Goal: Information Seeking & Learning: Learn about a topic

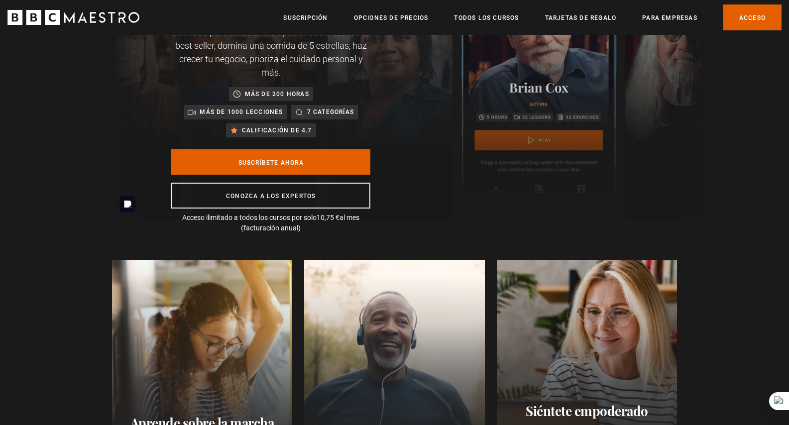
click at [517, 149] on img at bounding box center [409, 86] width 595 height 267
click at [531, 137] on img at bounding box center [409, 86] width 595 height 267
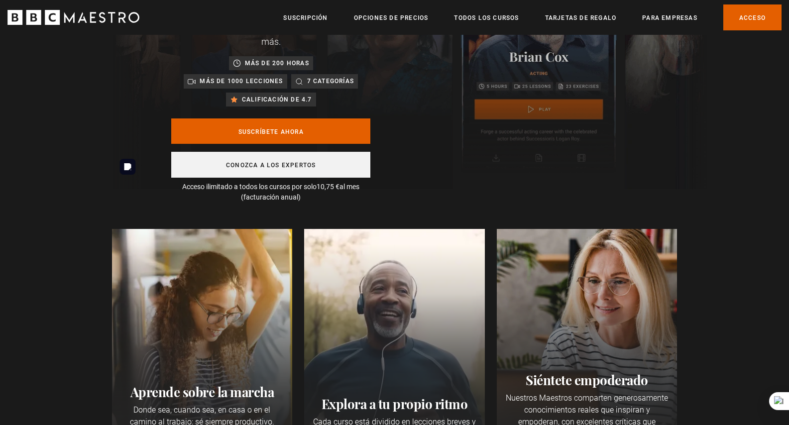
scroll to position [159, 0]
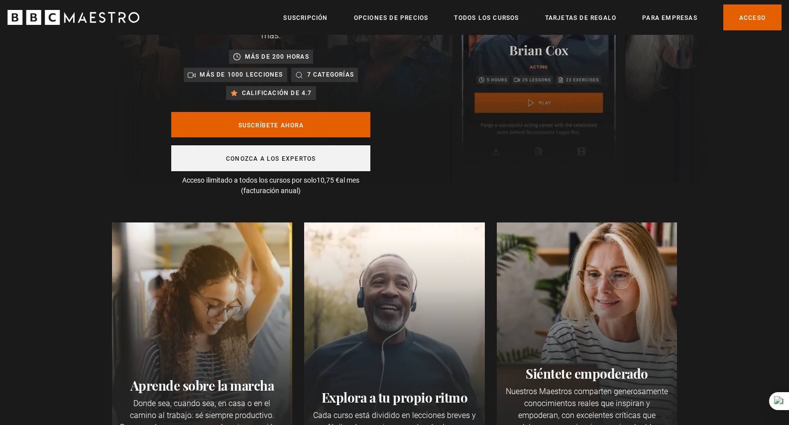
click at [306, 162] on link "Conozca a los expertos" at bounding box center [270, 158] width 199 height 26
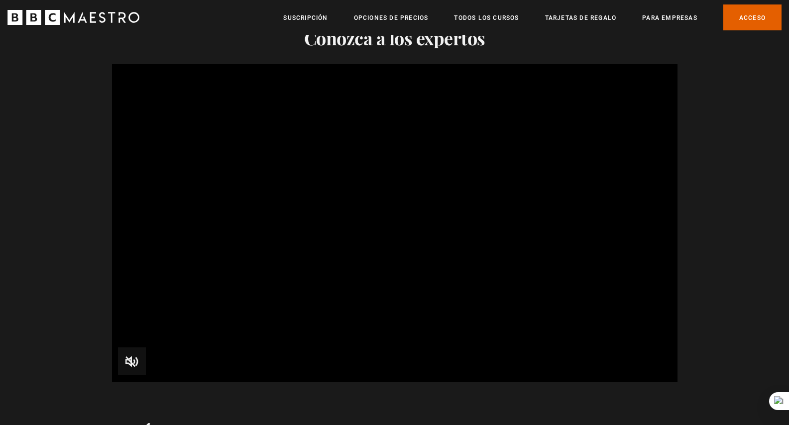
scroll to position [1002, 0]
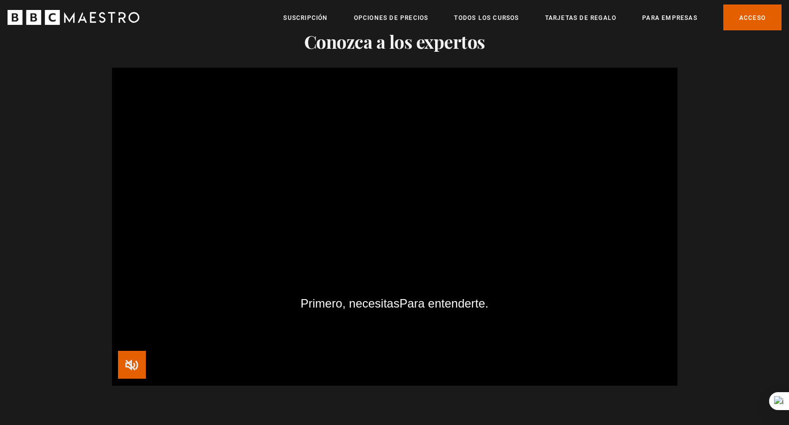
click at [140, 366] on span "Video Player" at bounding box center [132, 365] width 28 height 28
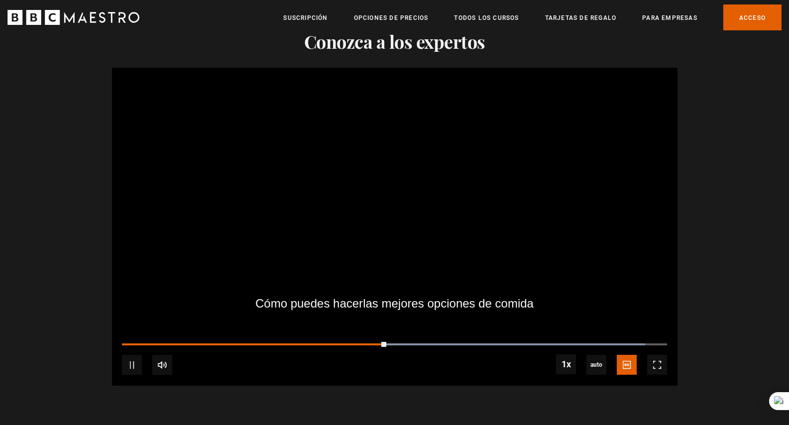
scroll to position [0, 913]
click at [632, 353] on span "English Captions" at bounding box center [628, 350] width 23 height 8
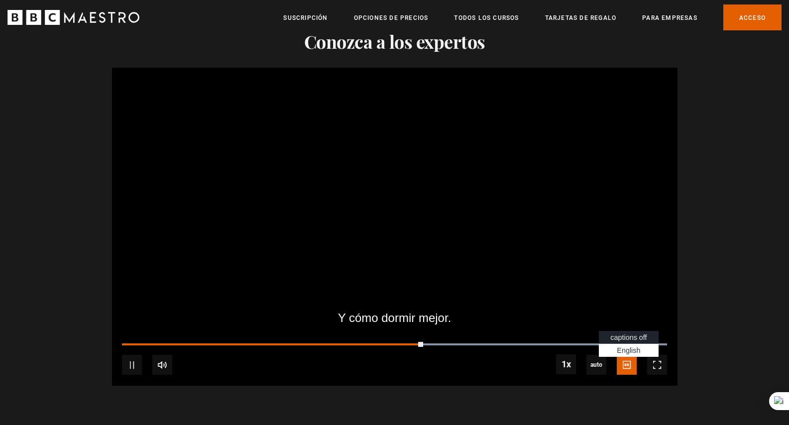
click at [627, 350] on span "English Captions" at bounding box center [628, 350] width 23 height 8
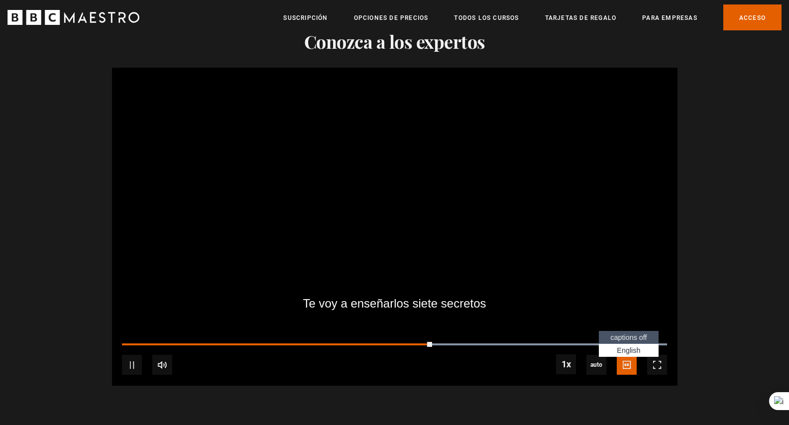
scroll to position [0, 1043]
click at [626, 339] on span "captions off" at bounding box center [628, 337] width 36 height 8
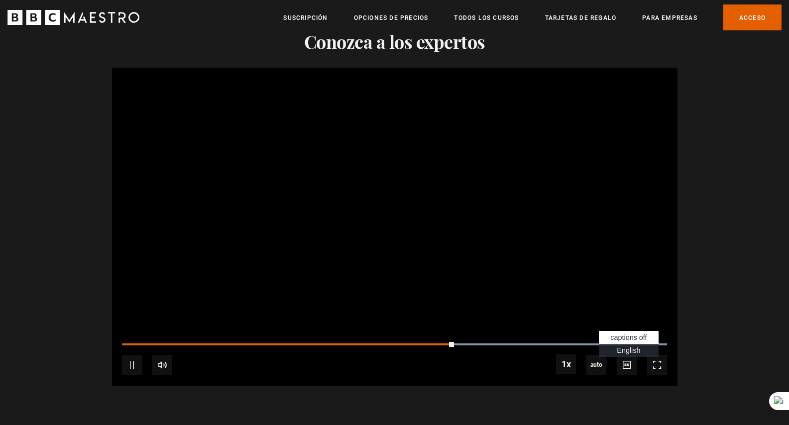
click at [626, 351] on span "English Captions" at bounding box center [628, 350] width 23 height 8
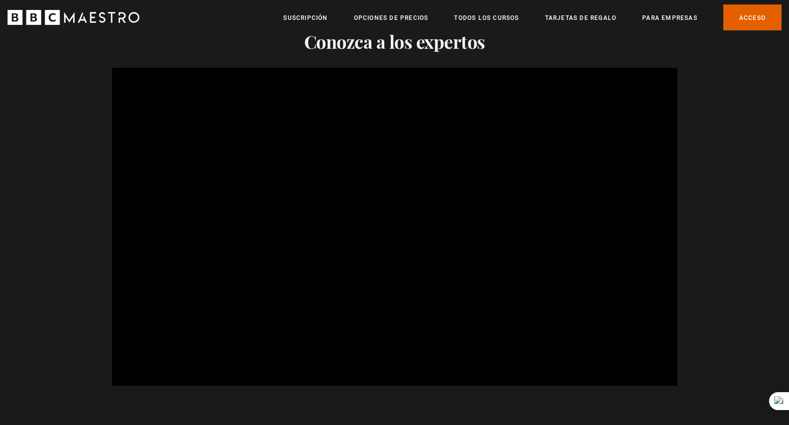
scroll to position [0, 1695]
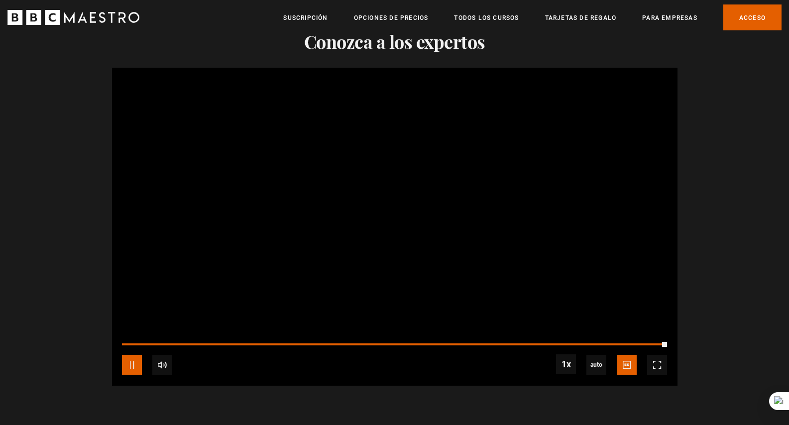
click at [134, 368] on span "Video Player" at bounding box center [132, 365] width 20 height 20
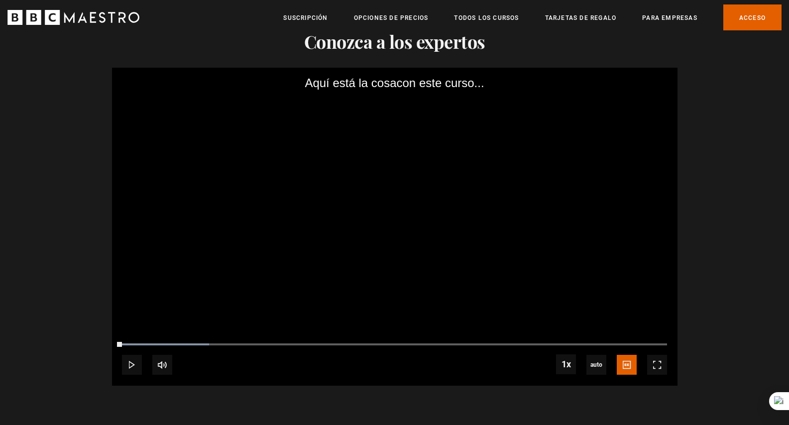
scroll to position [0, 1826]
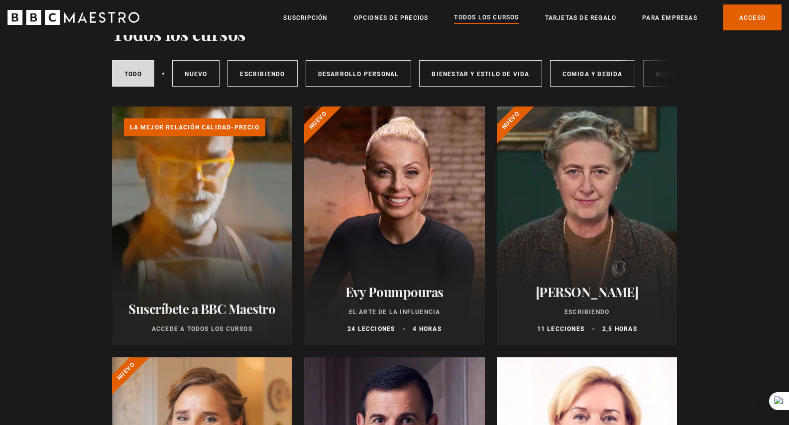
click at [370, 278] on div "Evy Poumpouras El arte de la influencia 24 lecciones 4 horas" at bounding box center [394, 308] width 181 height 73
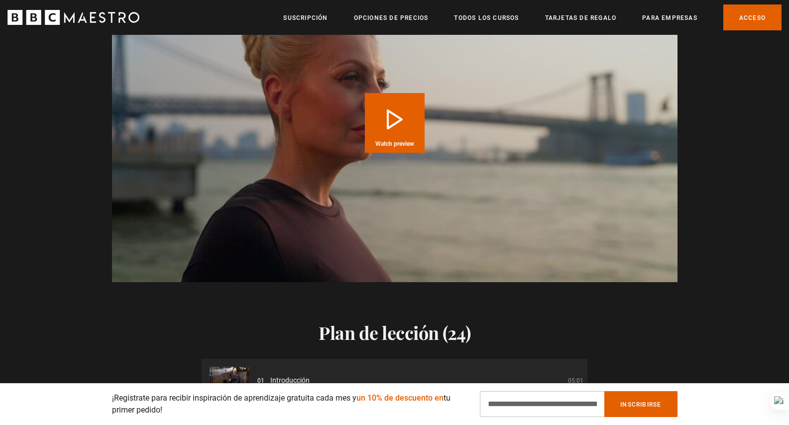
scroll to position [1127, 0]
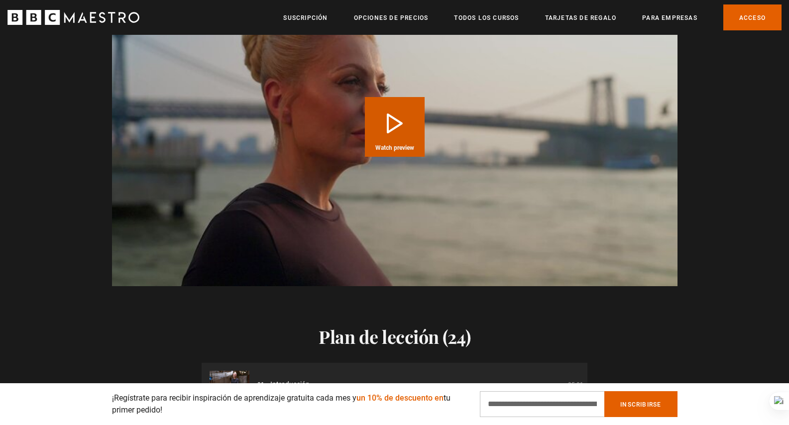
click at [388, 124] on button "Play Course overview for The Art of Influence with Evy Poumpouras Watch preview" at bounding box center [395, 127] width 60 height 60
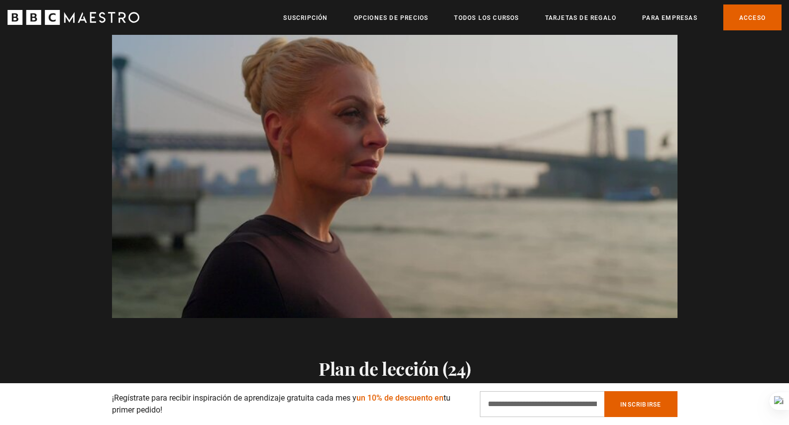
scroll to position [0, 1565]
